Goal: Information Seeking & Learning: Learn about a topic

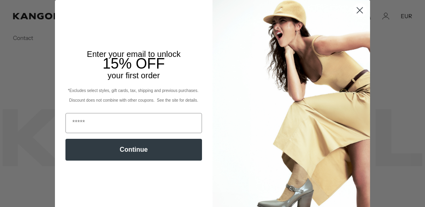
scroll to position [0, 166]
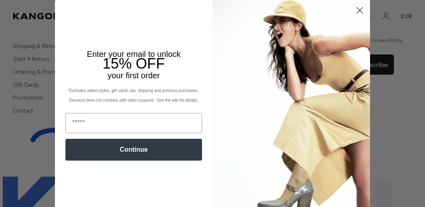
scroll to position [0, 166]
